Goal: Find specific page/section: Find specific page/section

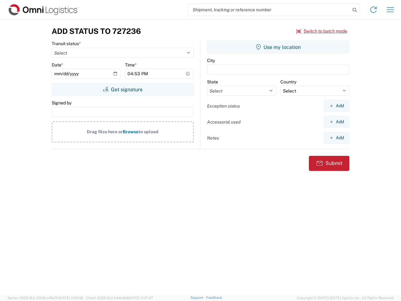
click at [269, 10] on input "search" at bounding box center [269, 10] width 162 height 12
click at [355, 10] on icon at bounding box center [354, 10] width 9 height 9
click at [374, 10] on icon at bounding box center [374, 10] width 10 height 10
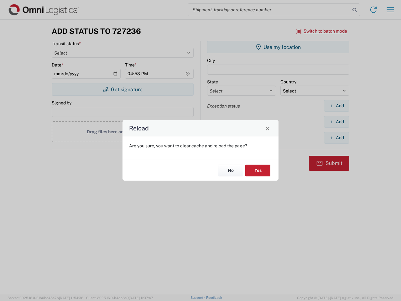
click at [322, 31] on div "Reload Are you sure, you want to clear cache and reload the page? No Yes" at bounding box center [200, 150] width 401 height 301
click at [123, 89] on div "Reload Are you sure, you want to clear cache and reload the page? No Yes" at bounding box center [200, 150] width 401 height 301
click at [278, 47] on div "Reload Are you sure, you want to clear cache and reload the page? No Yes" at bounding box center [200, 150] width 401 height 301
click at [337, 106] on div "Reload Are you sure, you want to clear cache and reload the page? No Yes" at bounding box center [200, 150] width 401 height 301
click at [337, 122] on div "Reload Are you sure, you want to clear cache and reload the page? No Yes" at bounding box center [200, 150] width 401 height 301
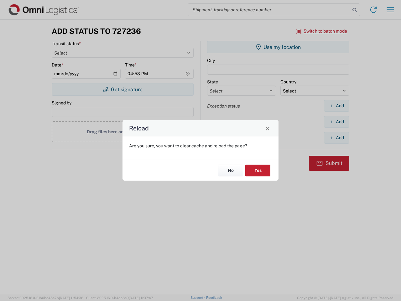
click at [337, 138] on div "Reload Are you sure, you want to clear cache and reload the page? No Yes" at bounding box center [200, 150] width 401 height 301
